Goal: Task Accomplishment & Management: Use online tool/utility

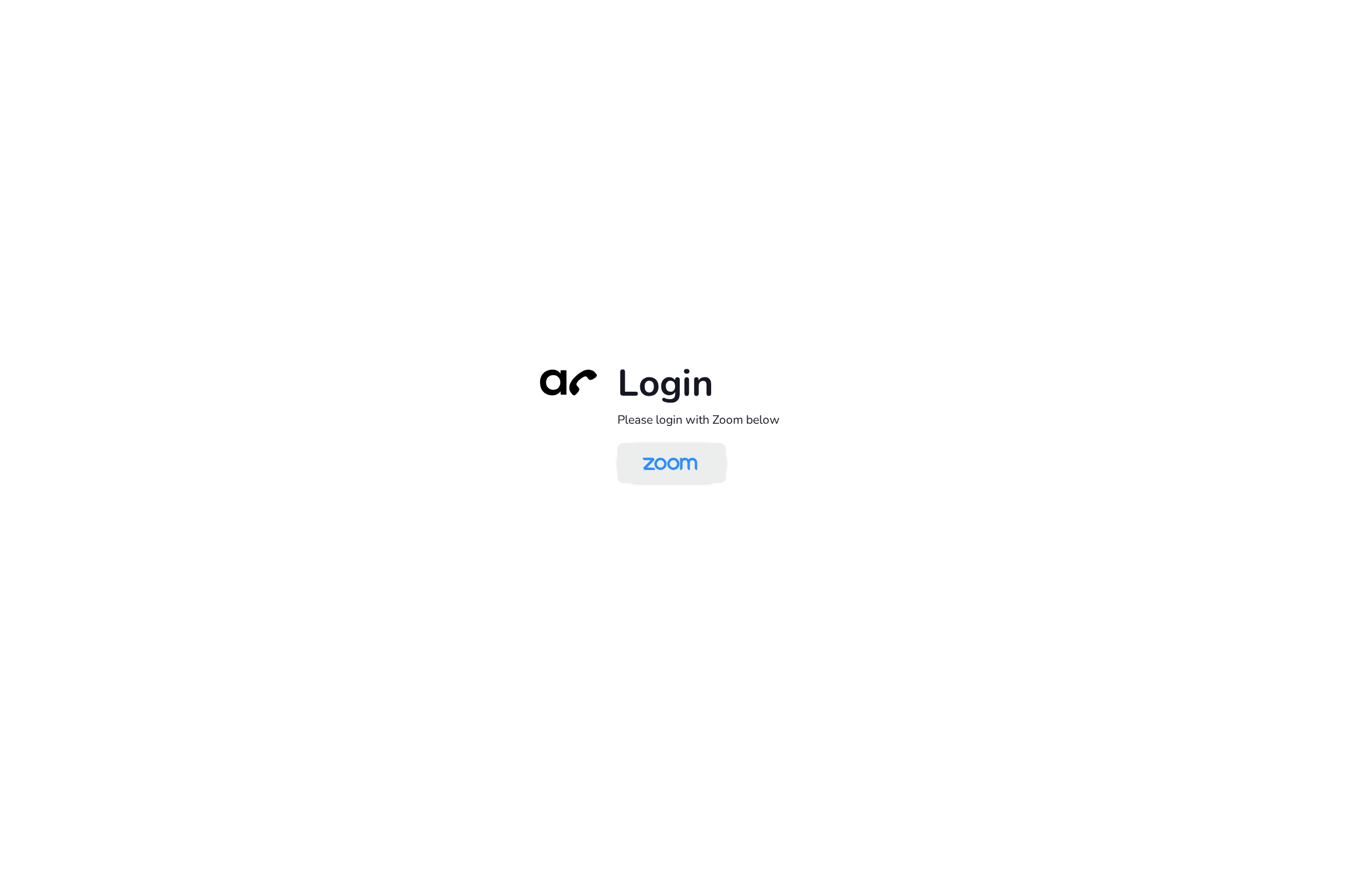
click at [681, 470] on img at bounding box center [670, 464] width 79 height 37
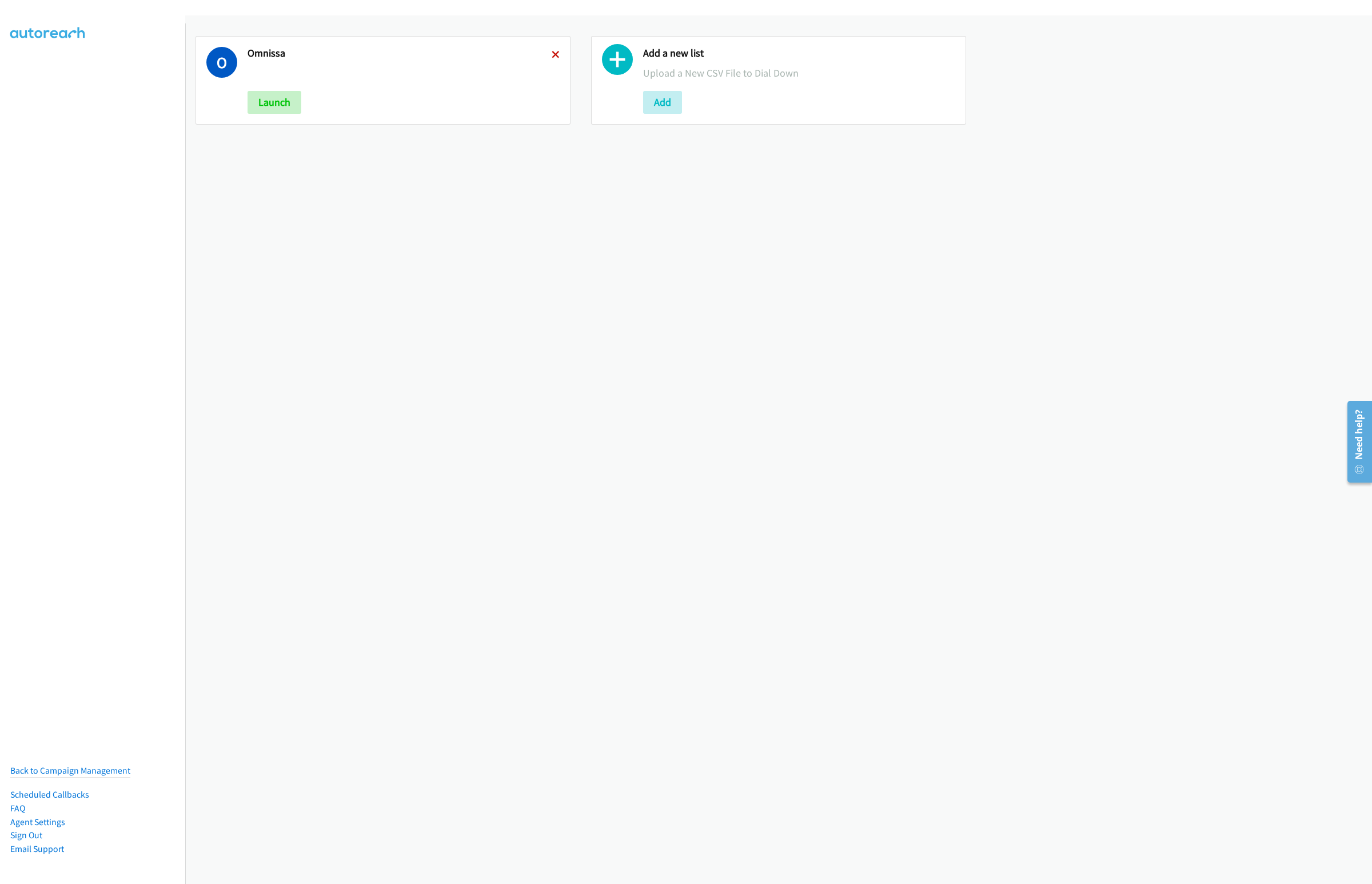
click at [555, 55] on icon at bounding box center [555, 55] width 8 height 8
click at [260, 100] on button "Add" at bounding box center [267, 102] width 39 height 23
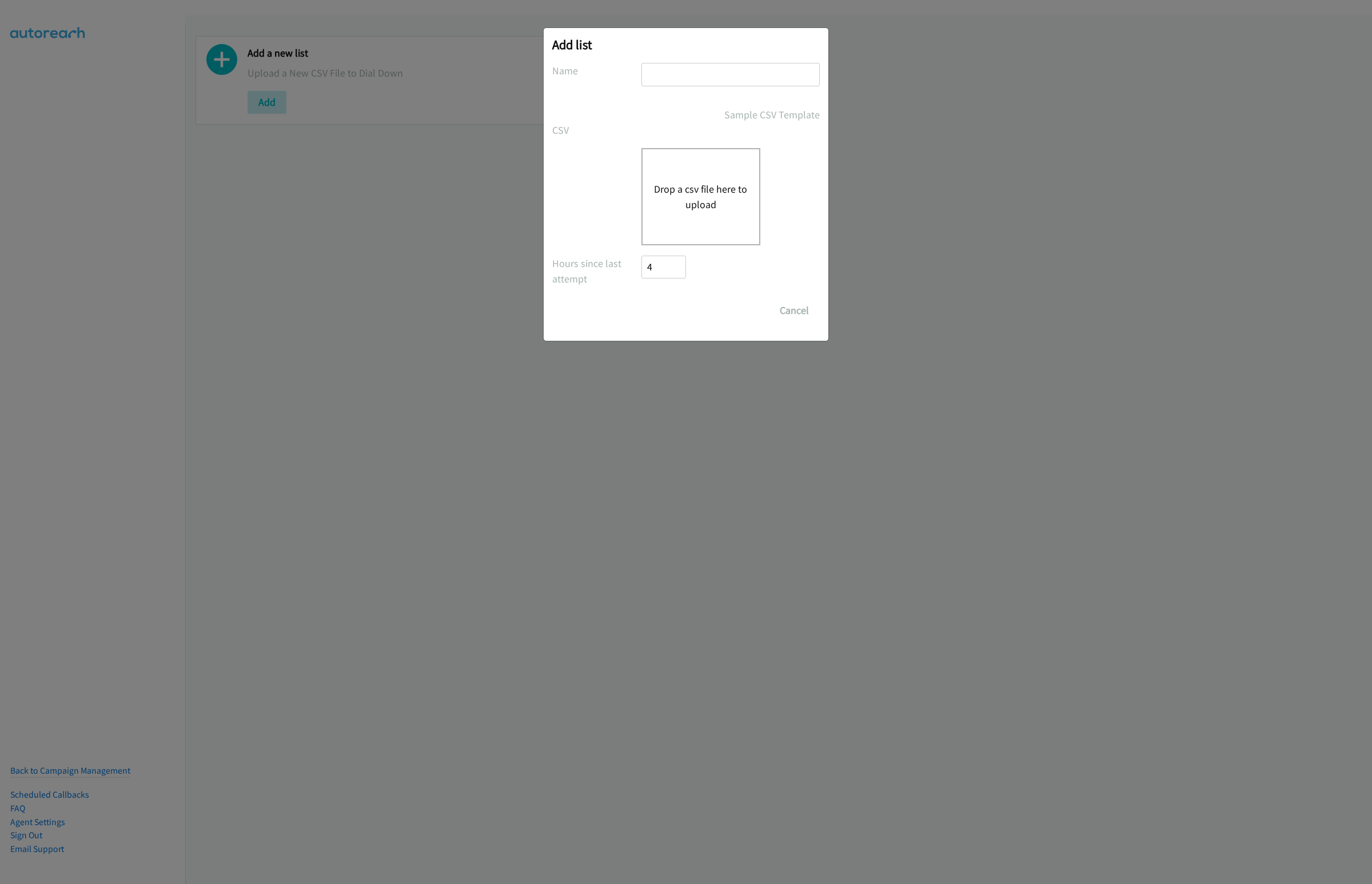
click at [685, 93] on div at bounding box center [730, 79] width 178 height 33
click at [683, 76] on input "text" at bounding box center [730, 74] width 178 height 24
type input "Omnissa"
click at [656, 190] on button "Drop a csv file here to upload" at bounding box center [701, 197] width 94 height 31
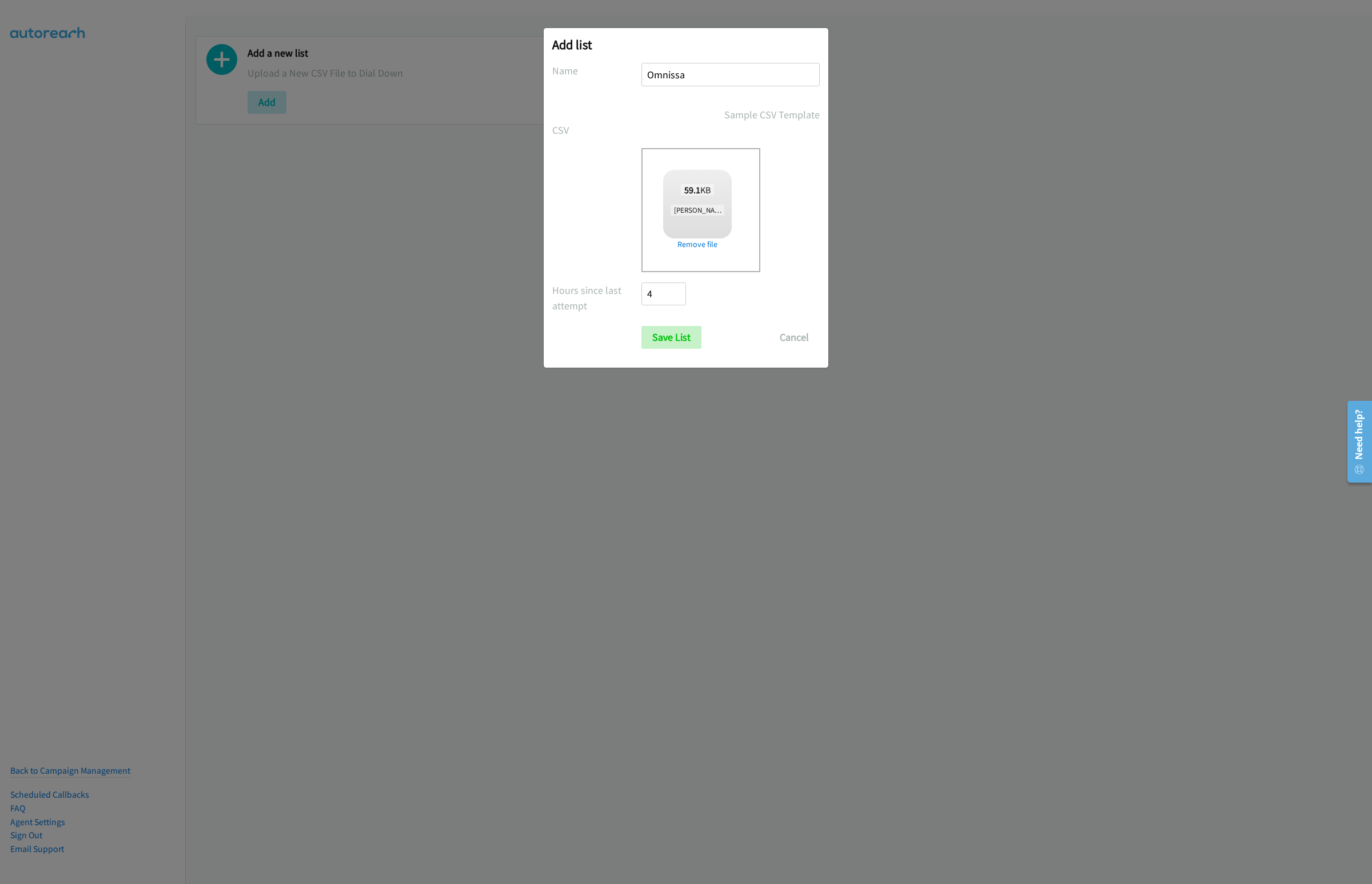
checkbox input "true"
click at [665, 335] on input "Save List" at bounding box center [671, 338] width 60 height 23
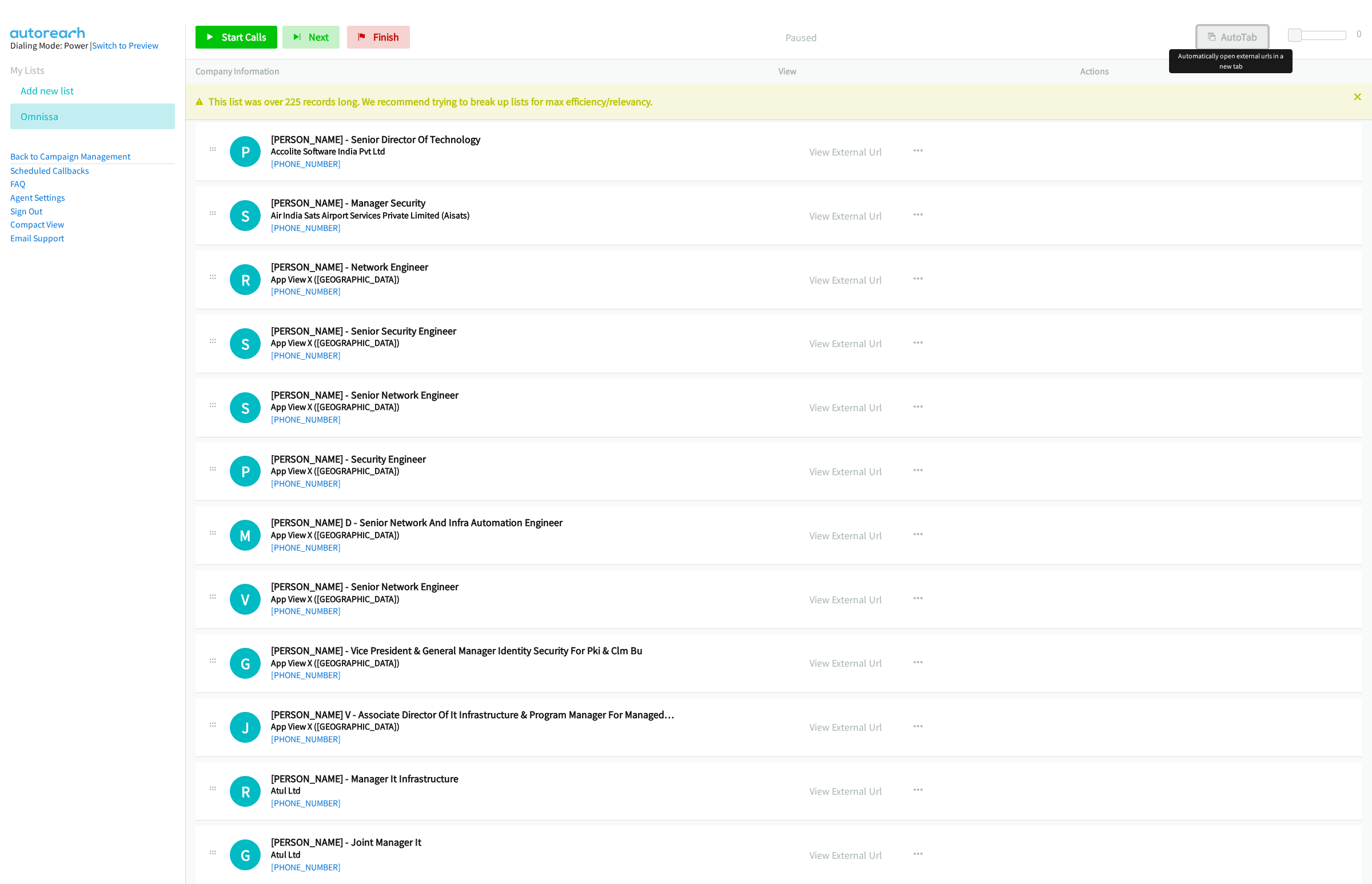
click at [1235, 43] on button "AutoTab" at bounding box center [1233, 37] width 71 height 23
drag, startPoint x: 133, startPoint y: 444, endPoint x: 132, endPoint y: 435, distance: 9.1
click at [133, 444] on nav "Dialing Mode: Power | Switch to Preview My Lists Add new list [GEOGRAPHIC_DATA]…" at bounding box center [93, 465] width 186 height 884
click at [256, 38] on span "Start Calls" at bounding box center [244, 37] width 44 height 13
click at [290, 33] on span "Next" at bounding box center [300, 37] width 20 height 13
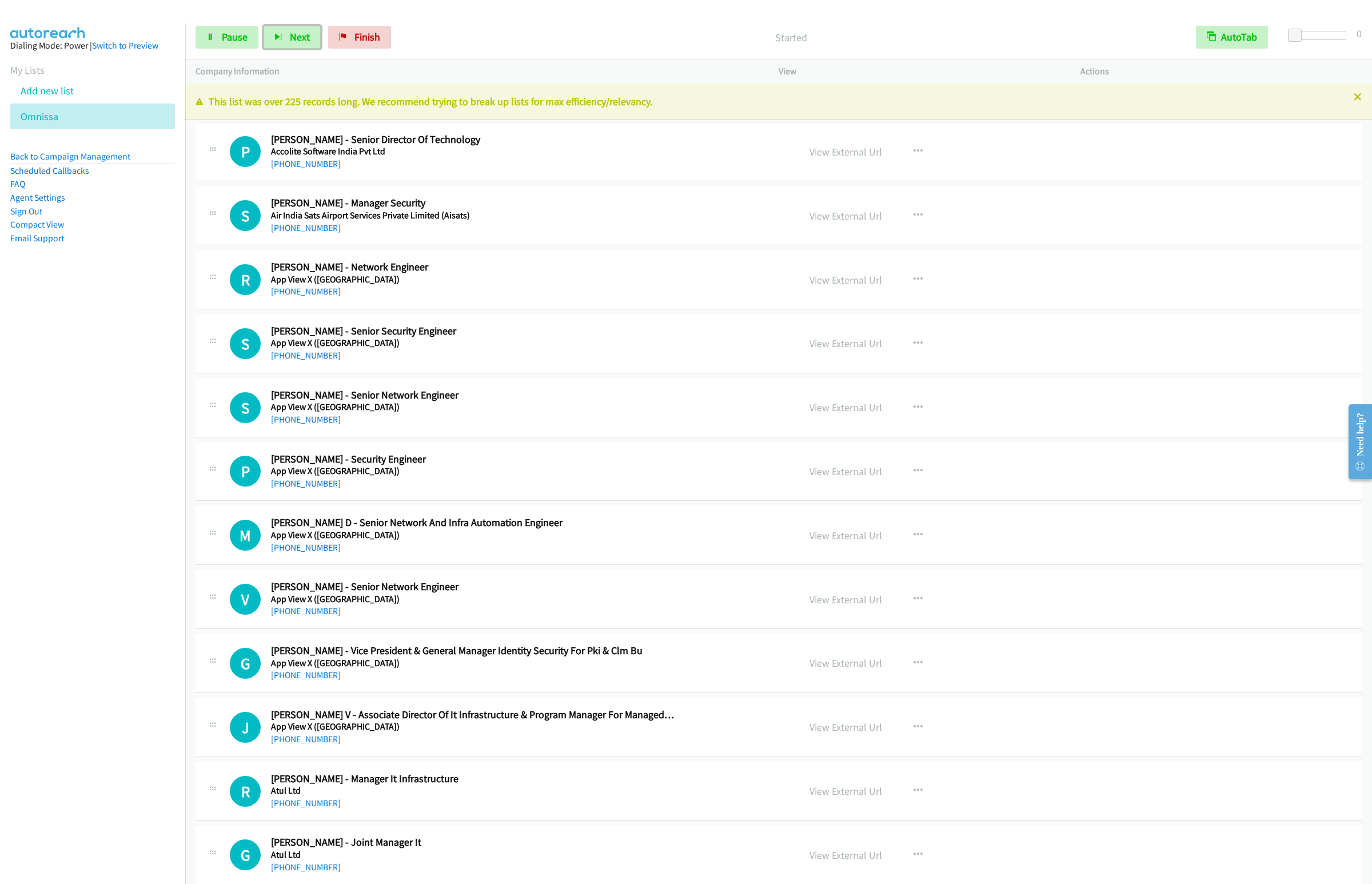
click at [263, 26] on button "Next" at bounding box center [292, 37] width 57 height 23
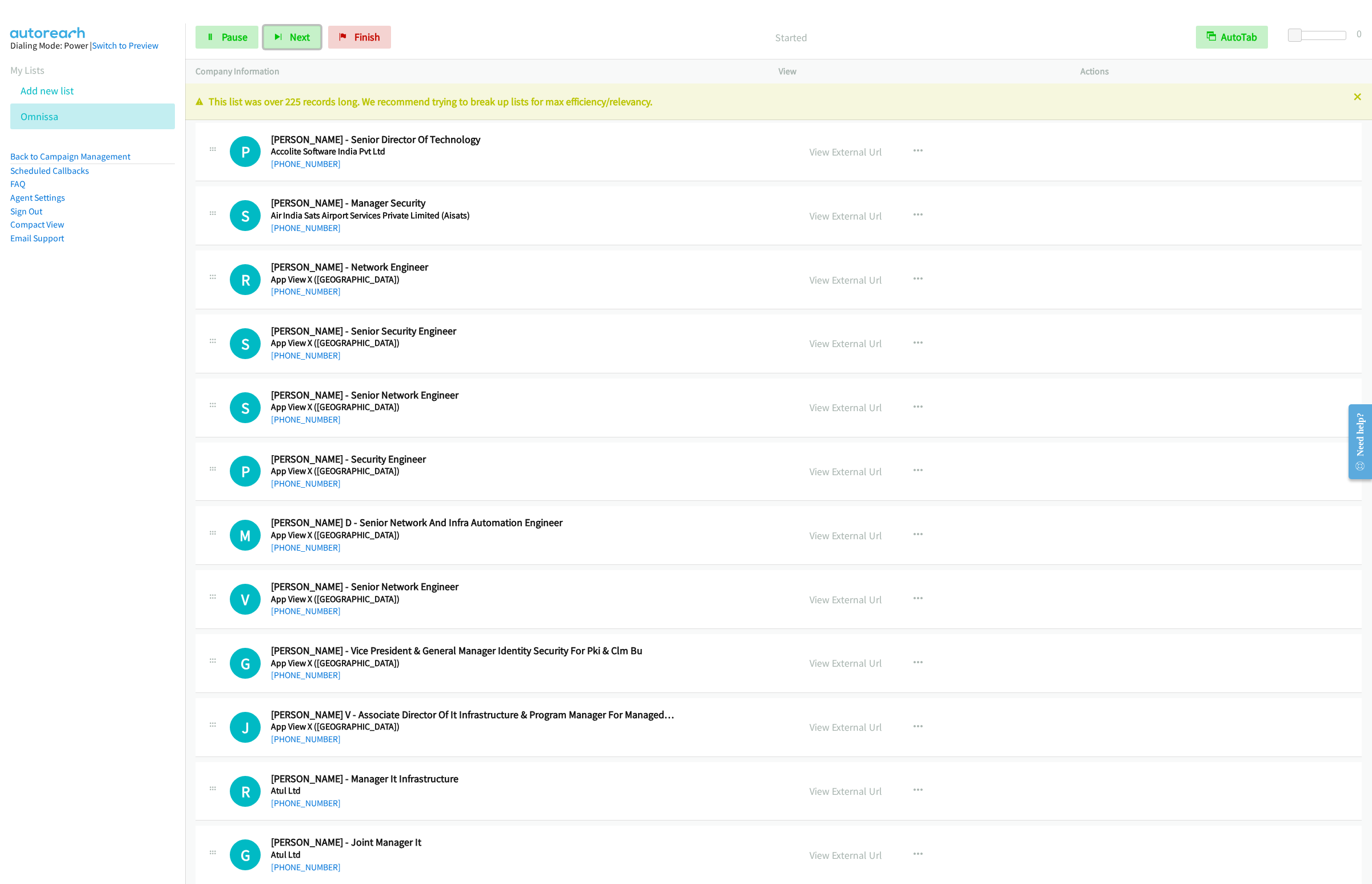
click at [263, 26] on button "Next" at bounding box center [292, 37] width 57 height 23
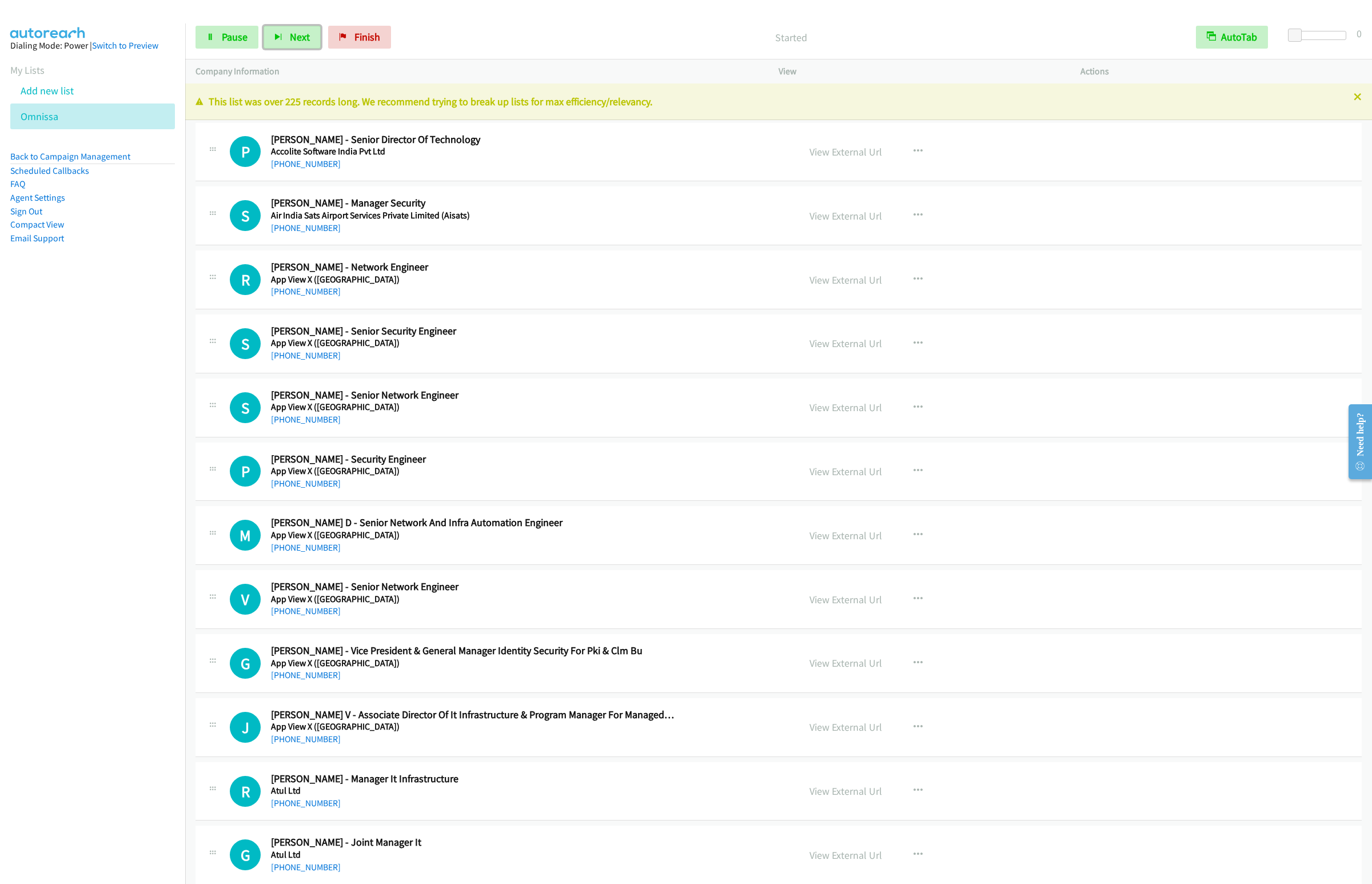
click at [263, 26] on button "Next" at bounding box center [292, 37] width 57 height 23
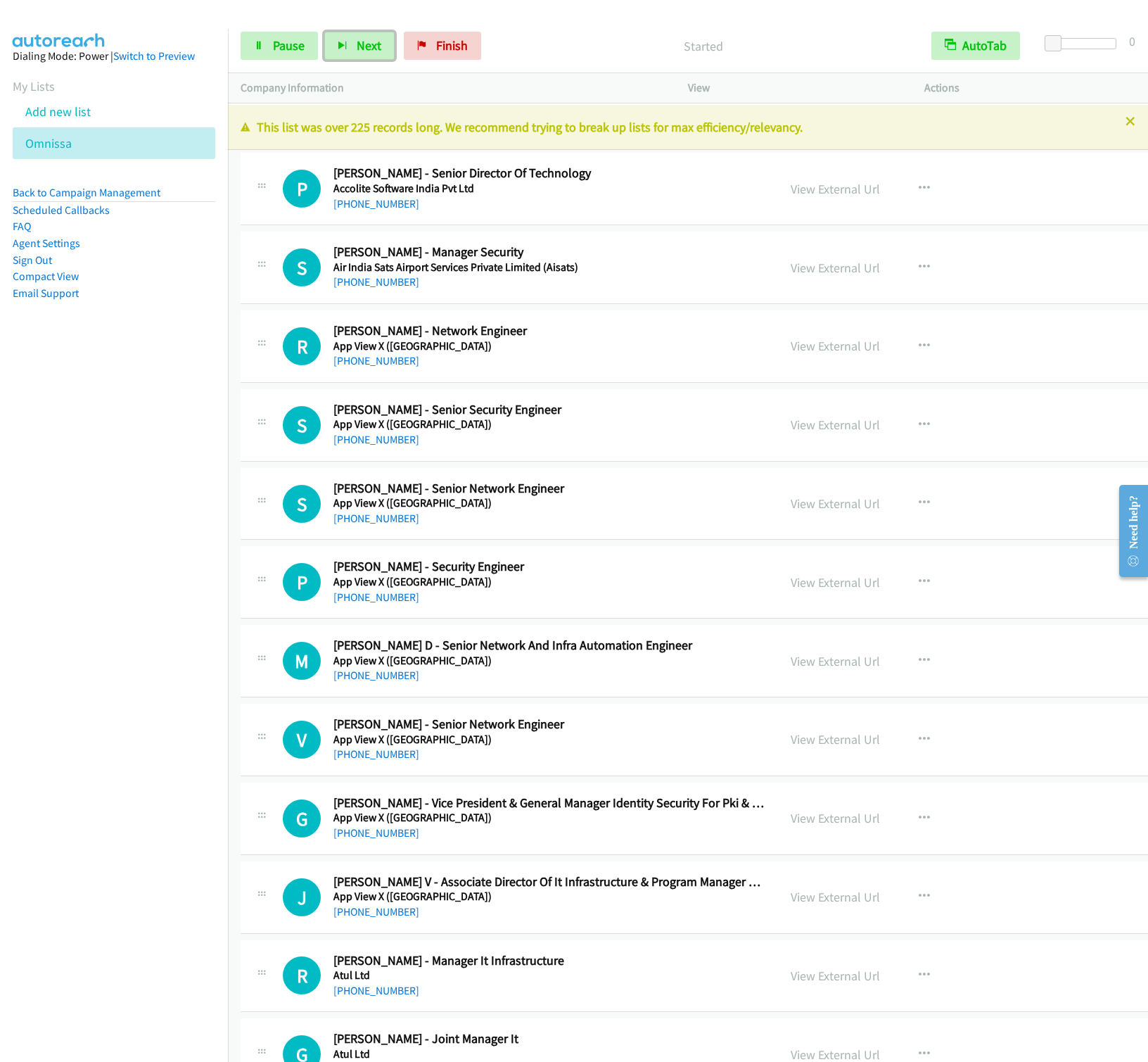
click at [324, 31] on button "Next" at bounding box center [359, 46] width 70 height 28
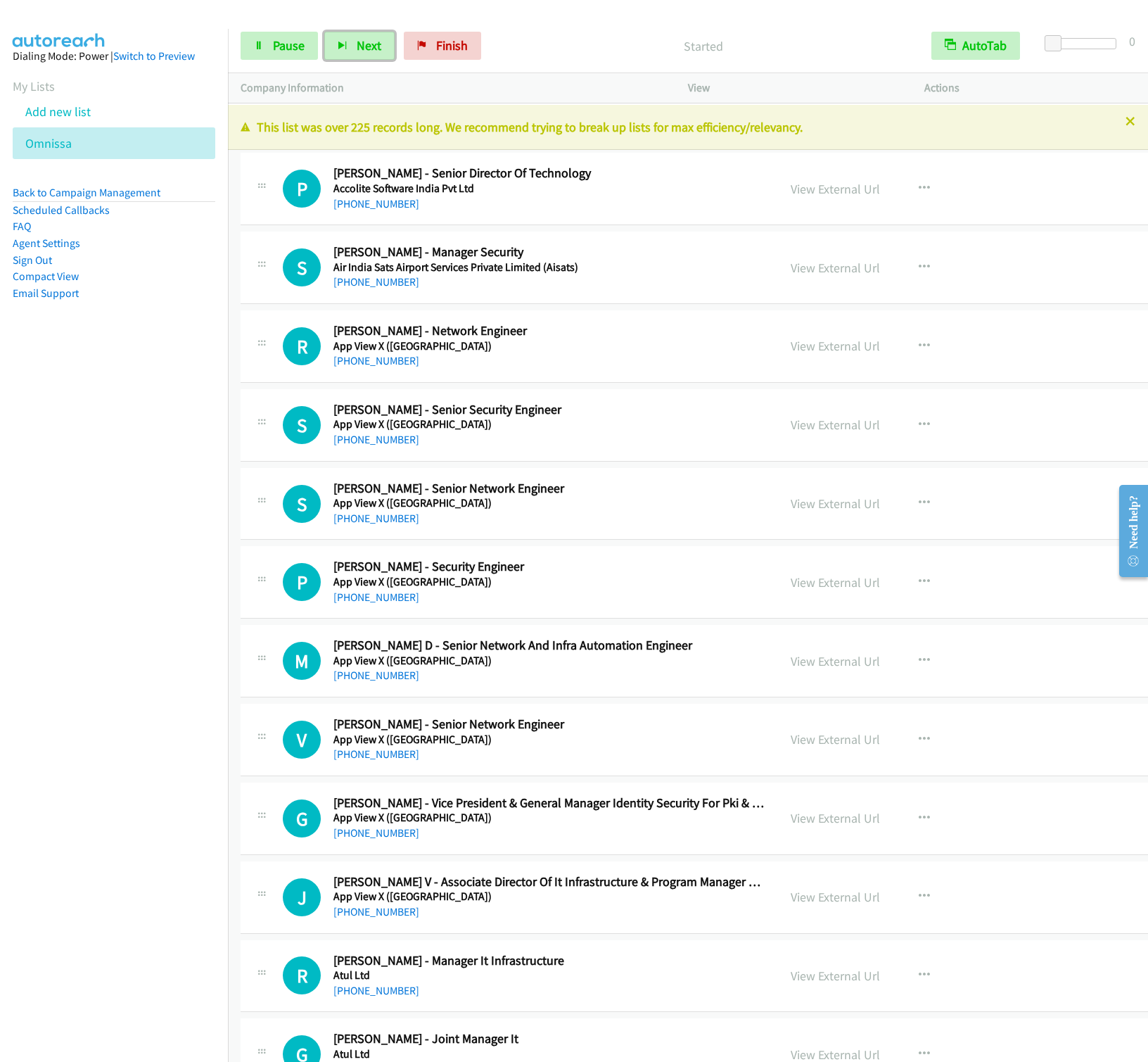
click at [324, 31] on button "Next" at bounding box center [359, 46] width 70 height 28
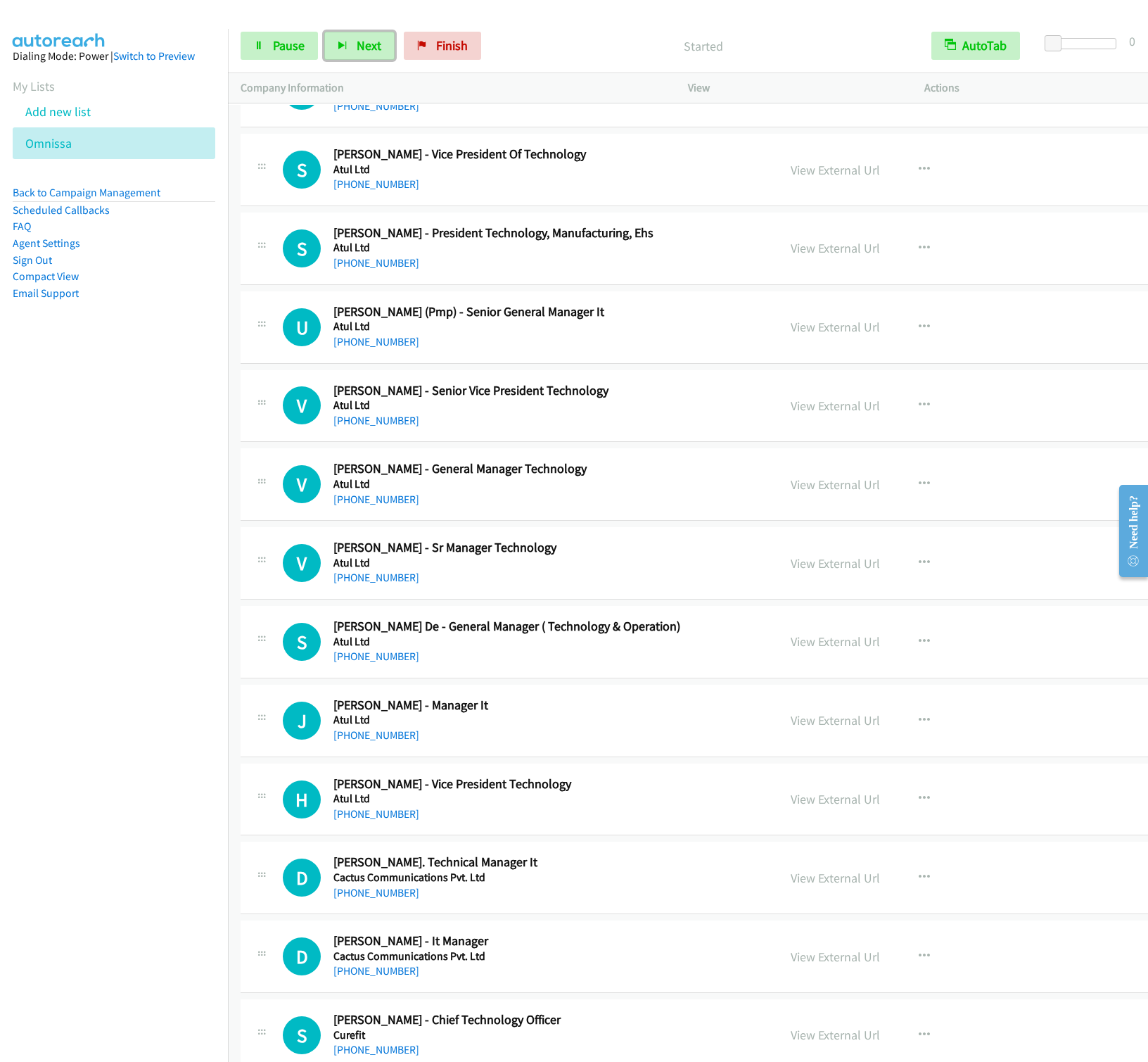
scroll to position [1161, 0]
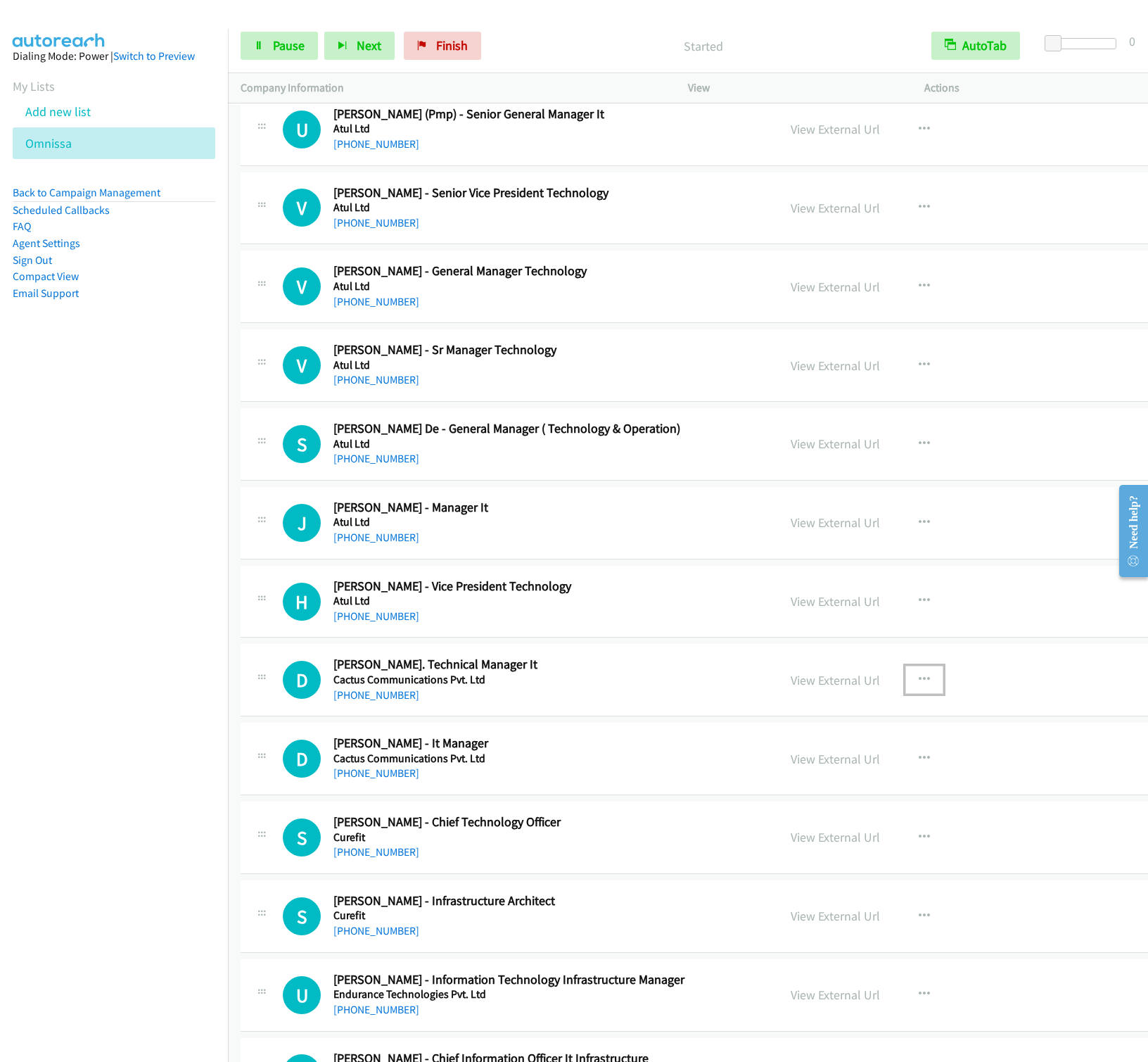
click at [919, 685] on icon "button" at bounding box center [924, 680] width 11 height 11
click at [756, 778] on link "Start Calls Here" at bounding box center [849, 772] width 187 height 28
click at [353, 49] on button "Next" at bounding box center [359, 46] width 70 height 28
click at [324, 31] on button "Next" at bounding box center [359, 46] width 70 height 28
